Goal: Navigation & Orientation: Go to known website

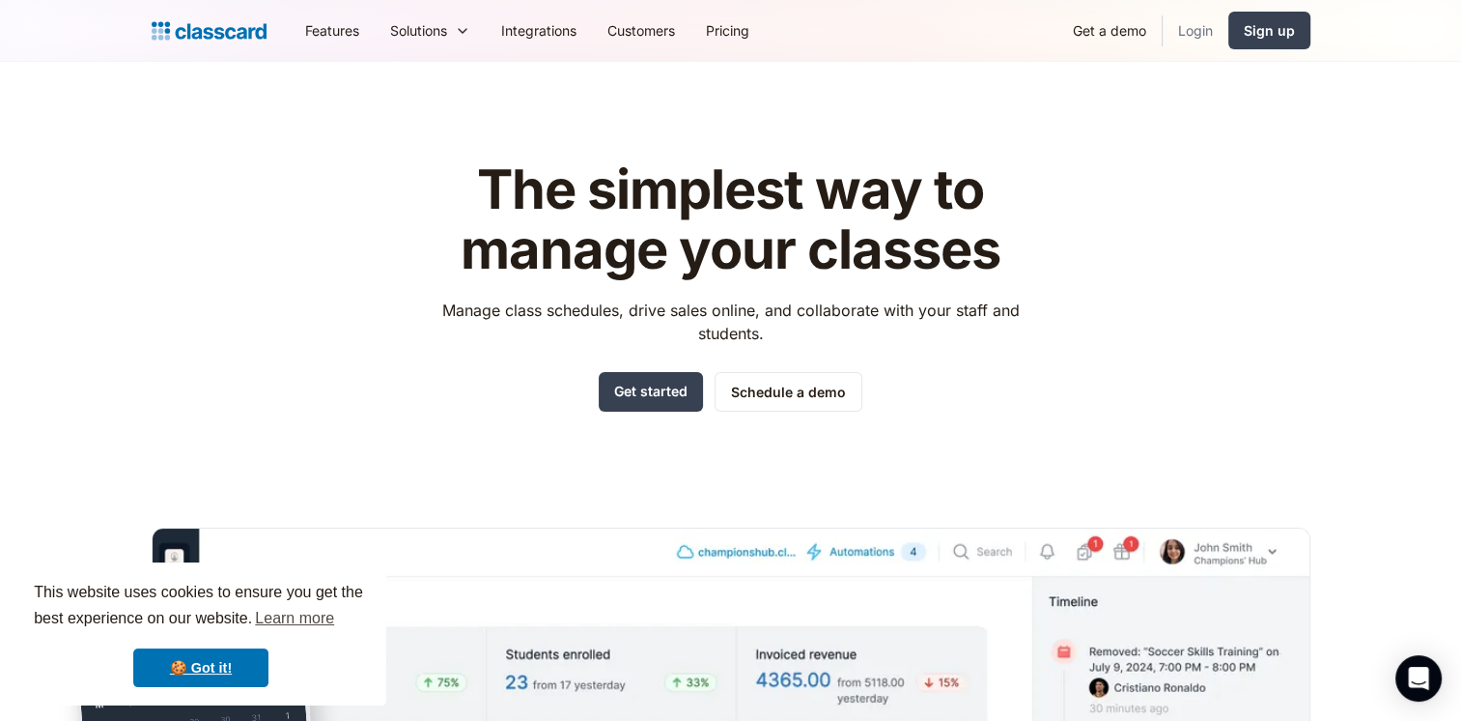
click at [1212, 35] on link "Login" at bounding box center [1196, 30] width 66 height 43
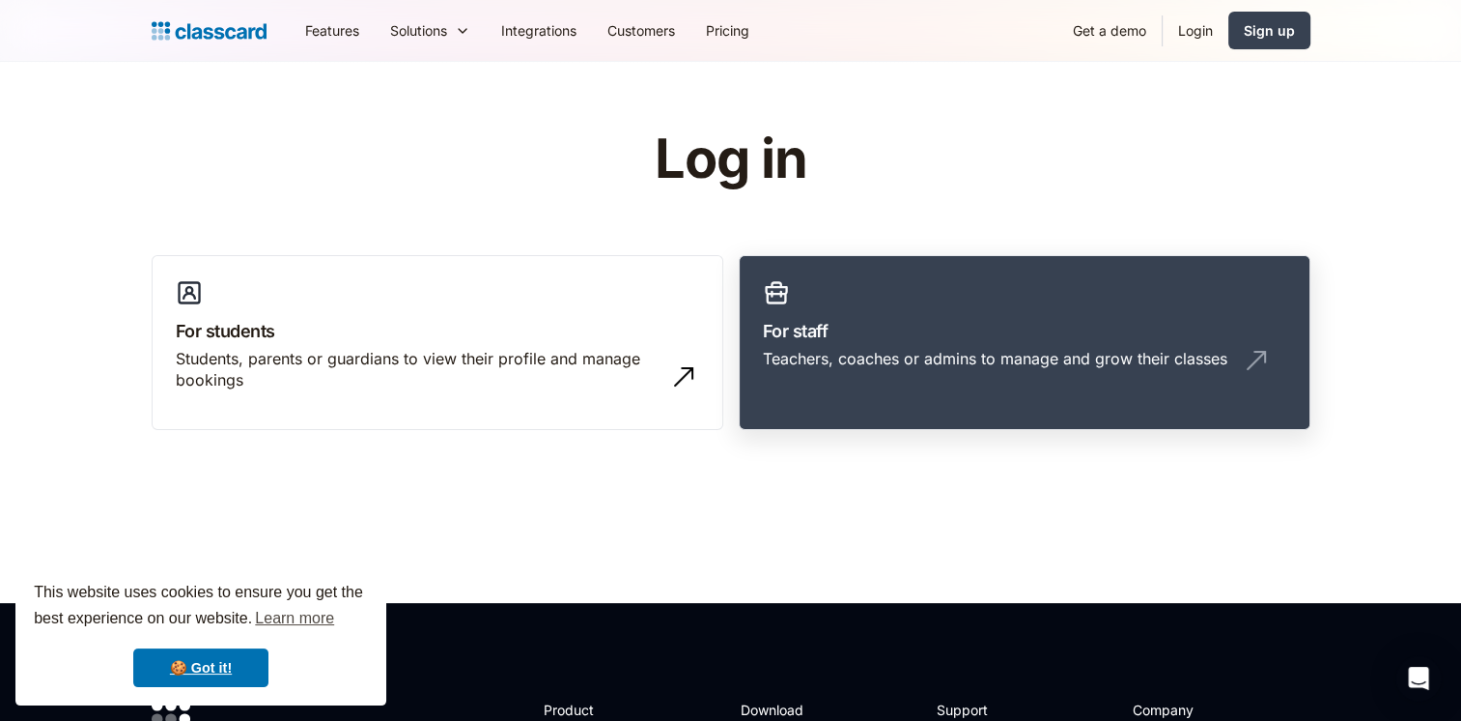
click at [901, 329] on h3 "For staff" at bounding box center [1024, 331] width 523 height 26
